Goal: Transaction & Acquisition: Purchase product/service

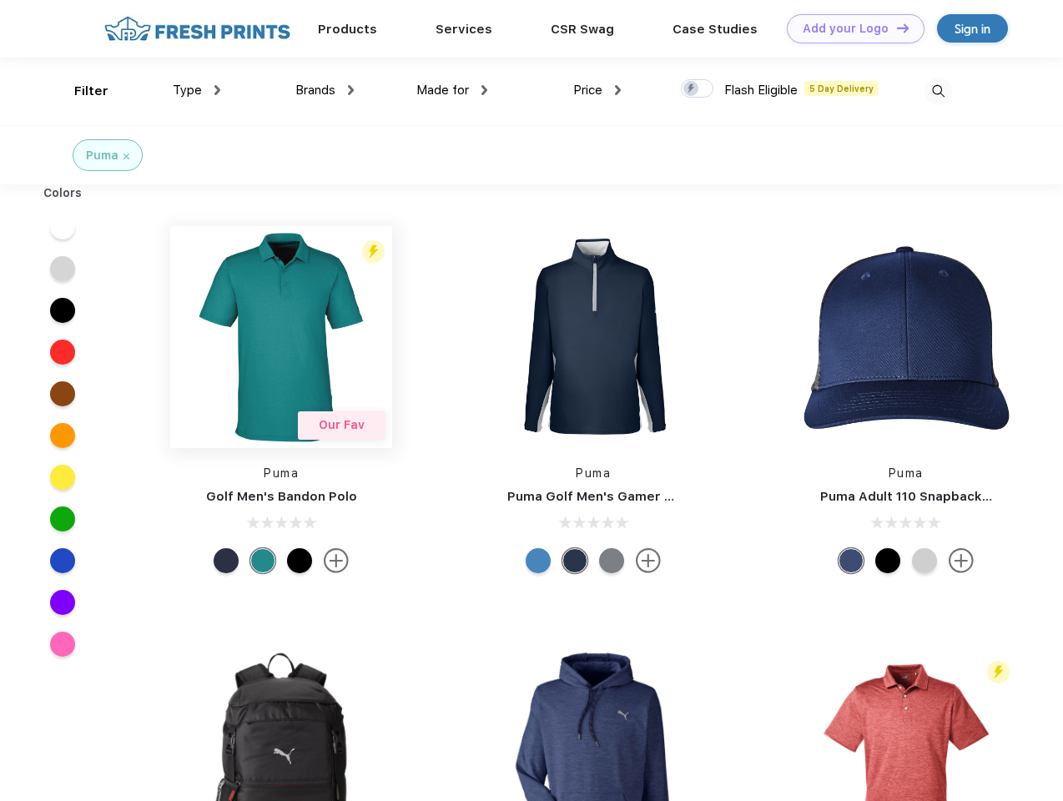
scroll to position [1, 0]
click at [849, 28] on link "Add your Logo Design Tool" at bounding box center [856, 28] width 138 height 29
click at [0, 0] on div "Design Tool" at bounding box center [0, 0] width 0 height 0
click at [895, 28] on link "Add your Logo Design Tool" at bounding box center [856, 28] width 138 height 29
click at [80, 91] on div "Filter" at bounding box center [91, 91] width 34 height 19
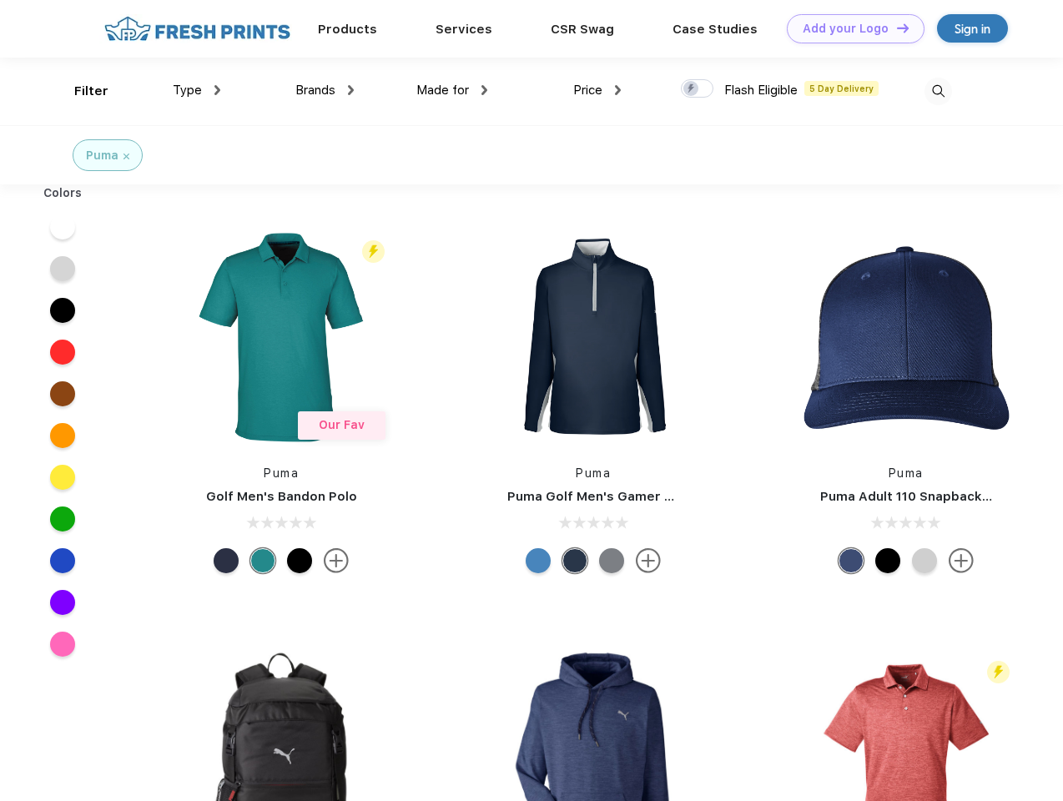
click at [197, 90] on span "Type" at bounding box center [187, 90] width 29 height 15
click at [325, 90] on span "Brands" at bounding box center [315, 90] width 40 height 15
click at [452, 90] on span "Made for" at bounding box center [442, 90] width 53 height 15
click at [597, 90] on span "Price" at bounding box center [587, 90] width 29 height 15
click at [698, 89] on div at bounding box center [697, 88] width 33 height 18
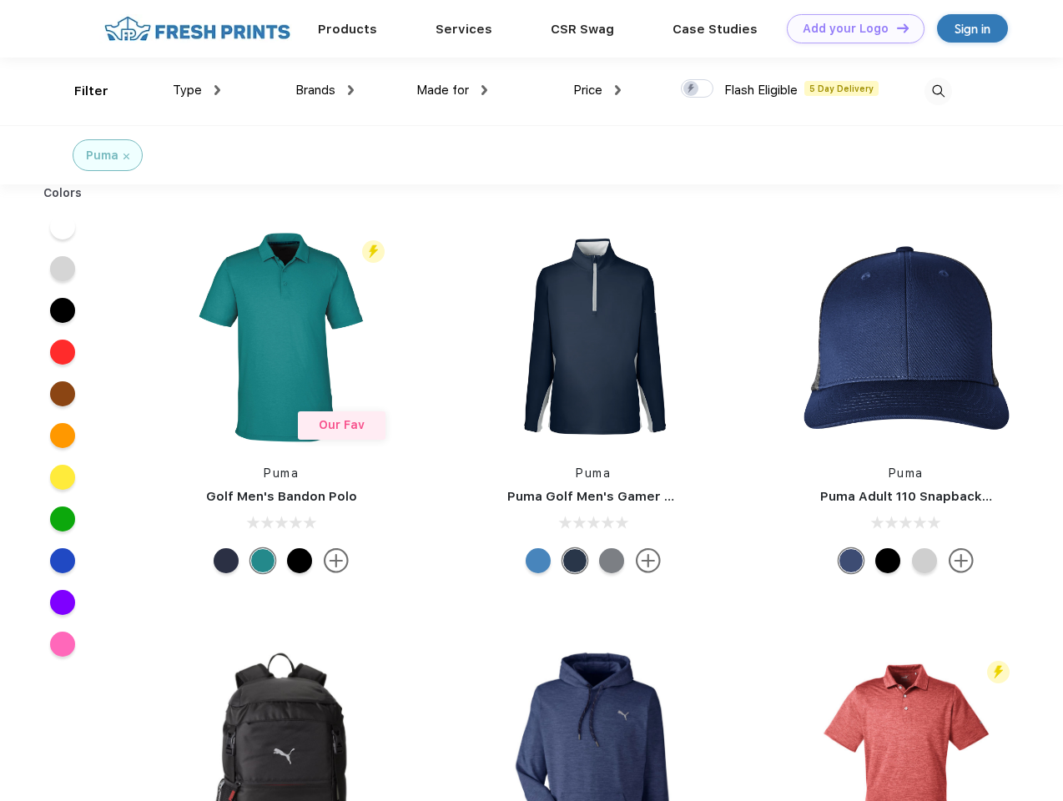
click at [692, 89] on input "checkbox" at bounding box center [686, 83] width 11 height 11
click at [938, 91] on img at bounding box center [939, 92] width 28 height 28
